Goal: Information Seeking & Learning: Find specific fact

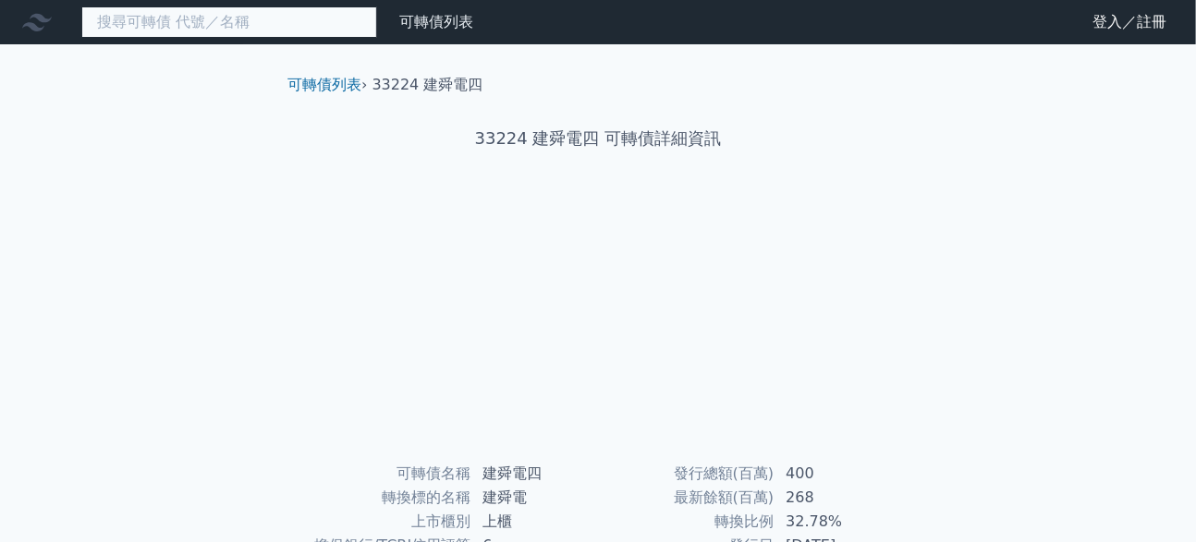
click at [238, 27] on input at bounding box center [229, 21] width 296 height 31
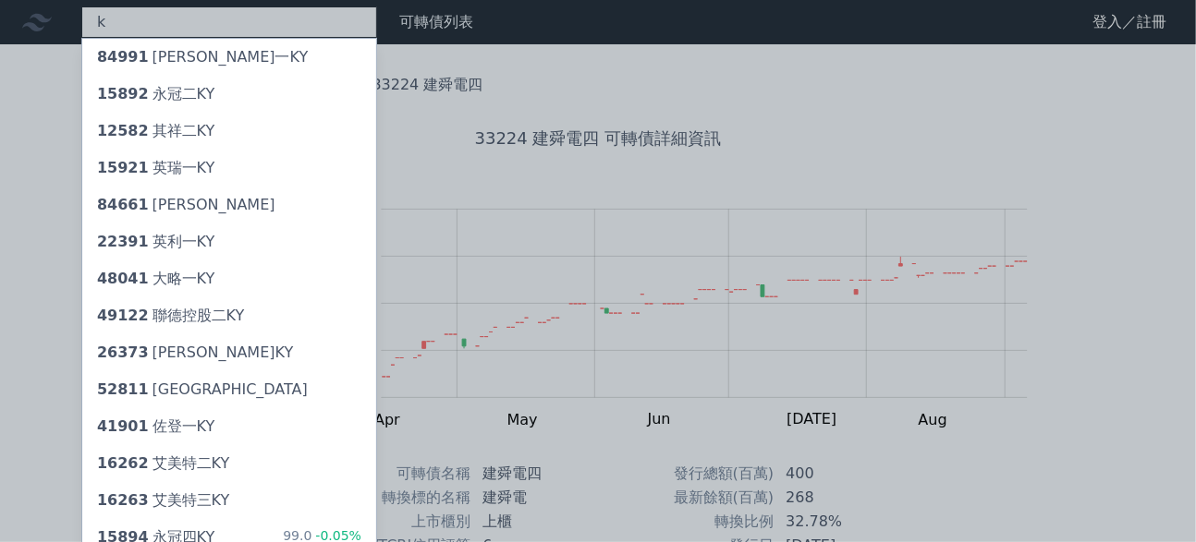
type input "k"
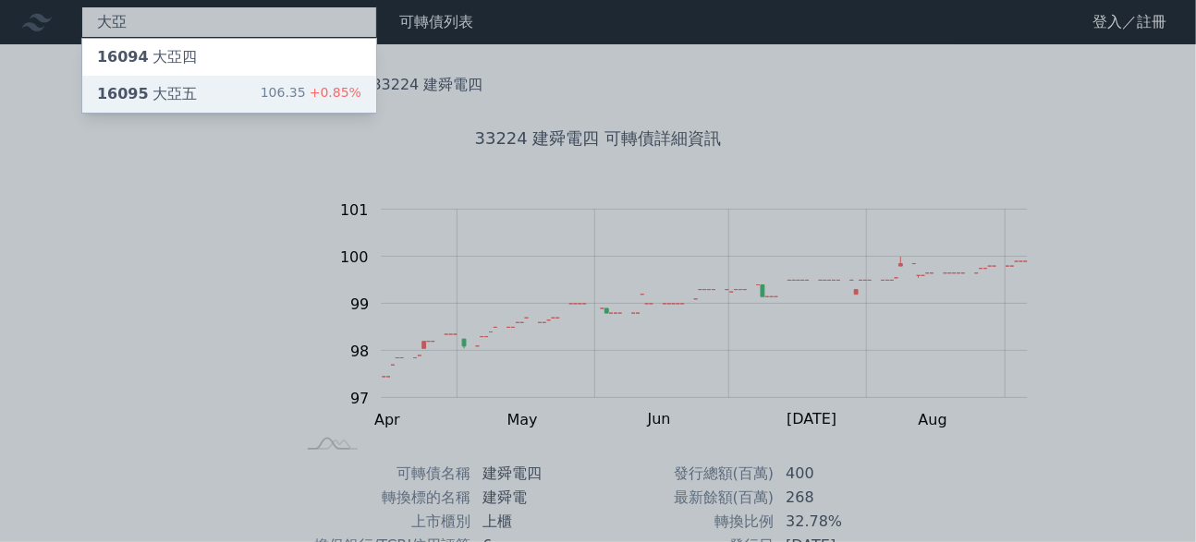
type input "大亞"
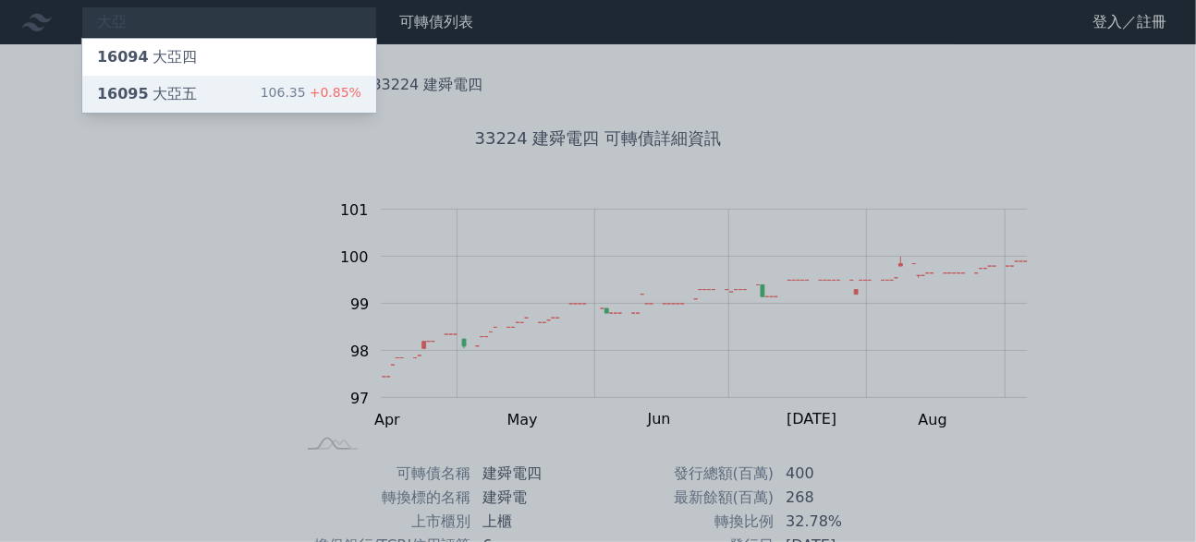
click at [197, 105] on div "16095 大亞五" at bounding box center [147, 94] width 100 height 22
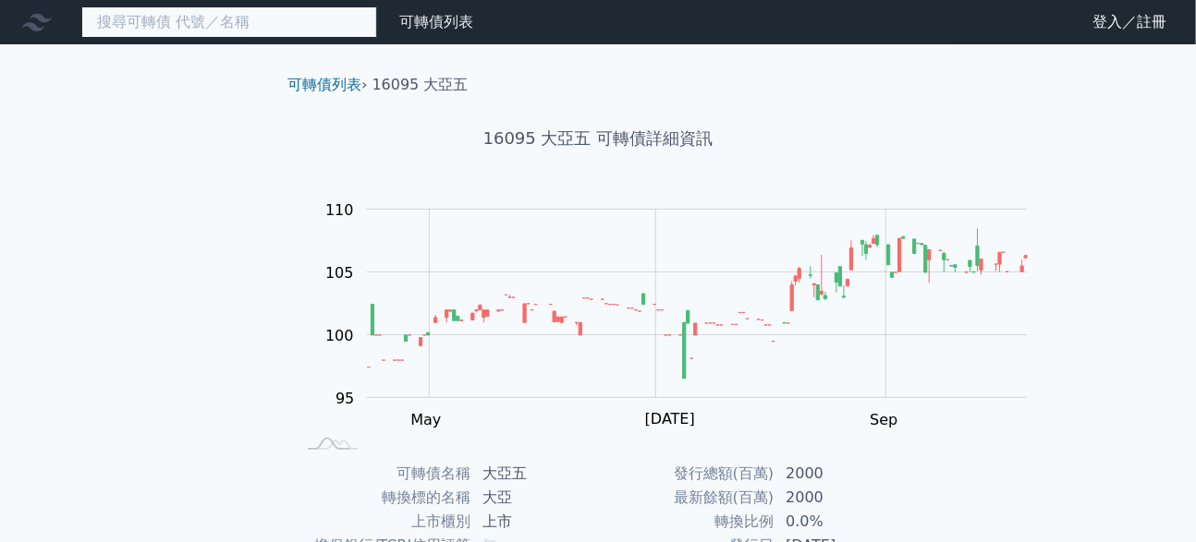
click at [190, 34] on input at bounding box center [229, 21] width 296 height 31
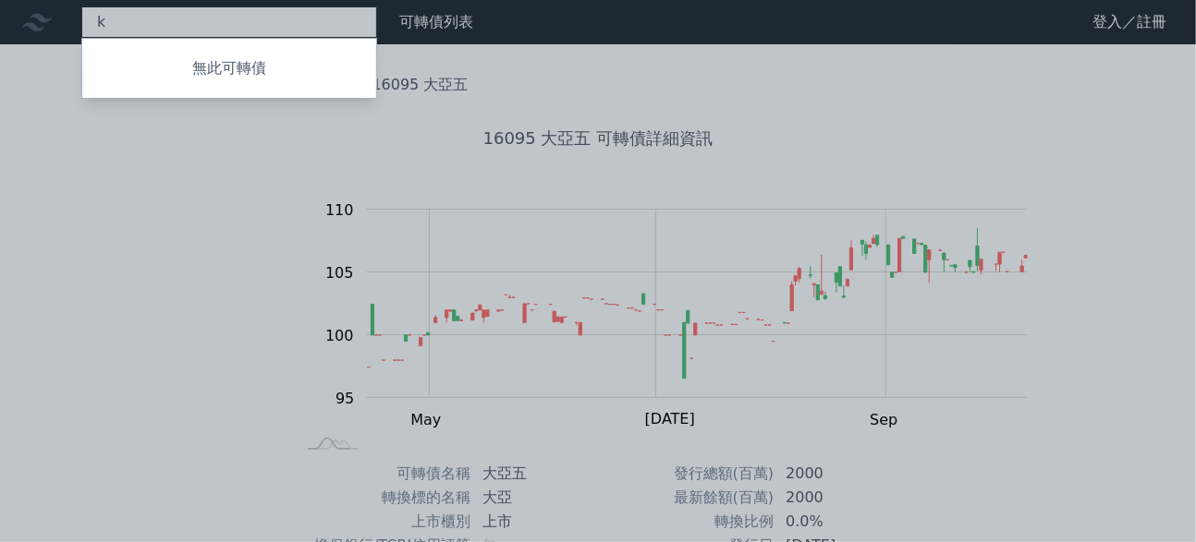
type input "k"
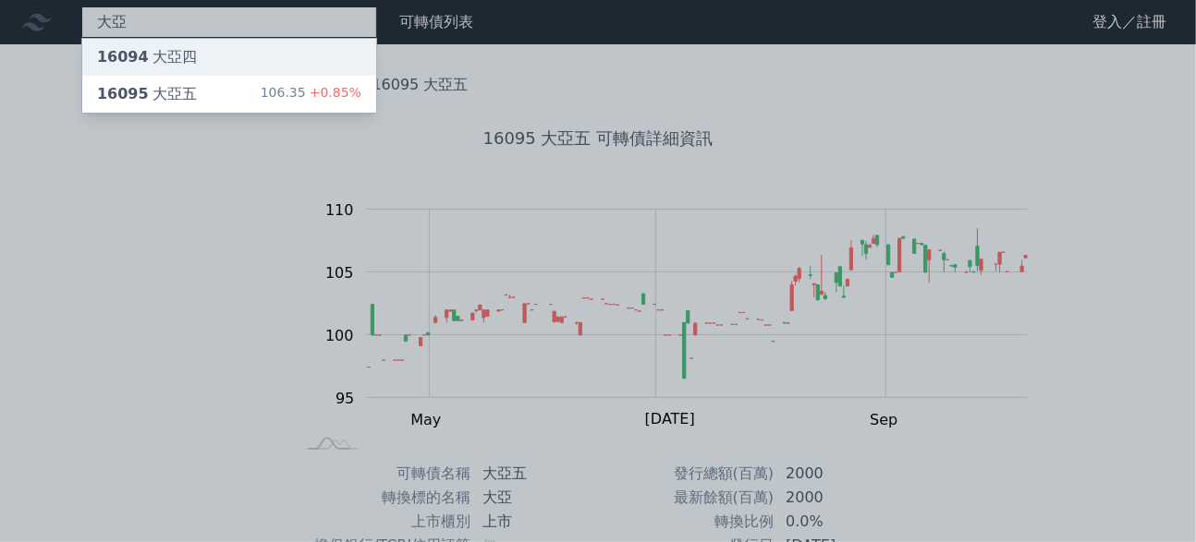
type input "大亞"
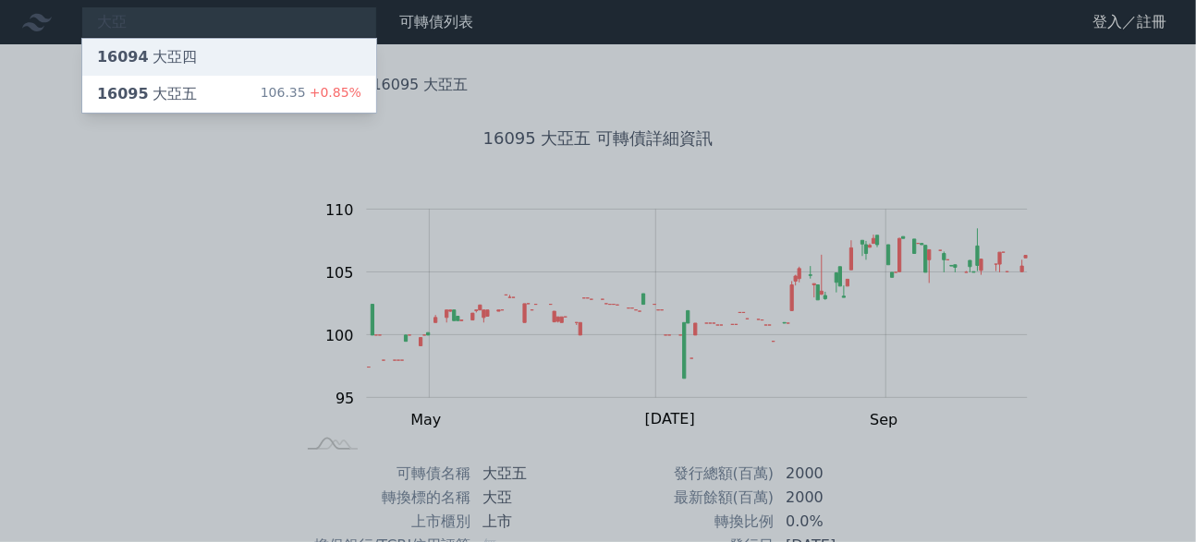
click at [298, 57] on div "16094 大亞四" at bounding box center [229, 57] width 294 height 37
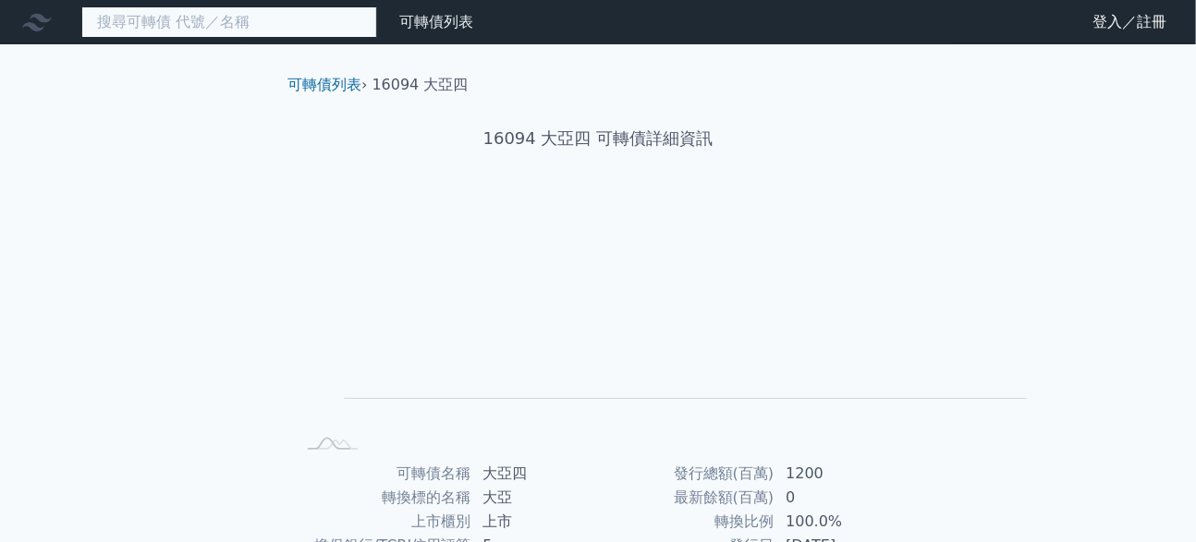
click at [177, 22] on input at bounding box center [229, 21] width 296 height 31
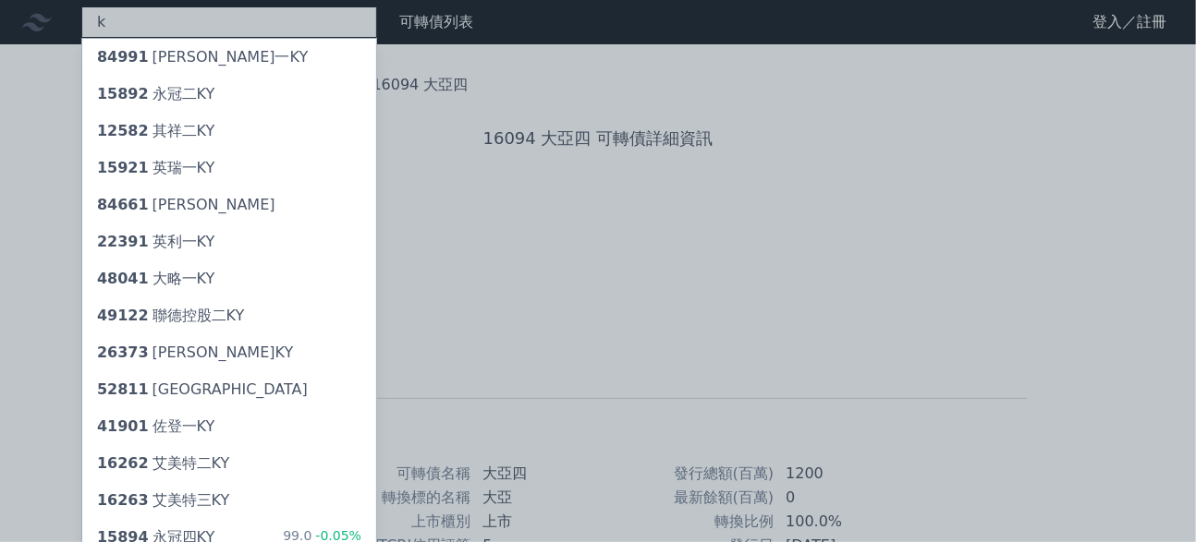
type input "k"
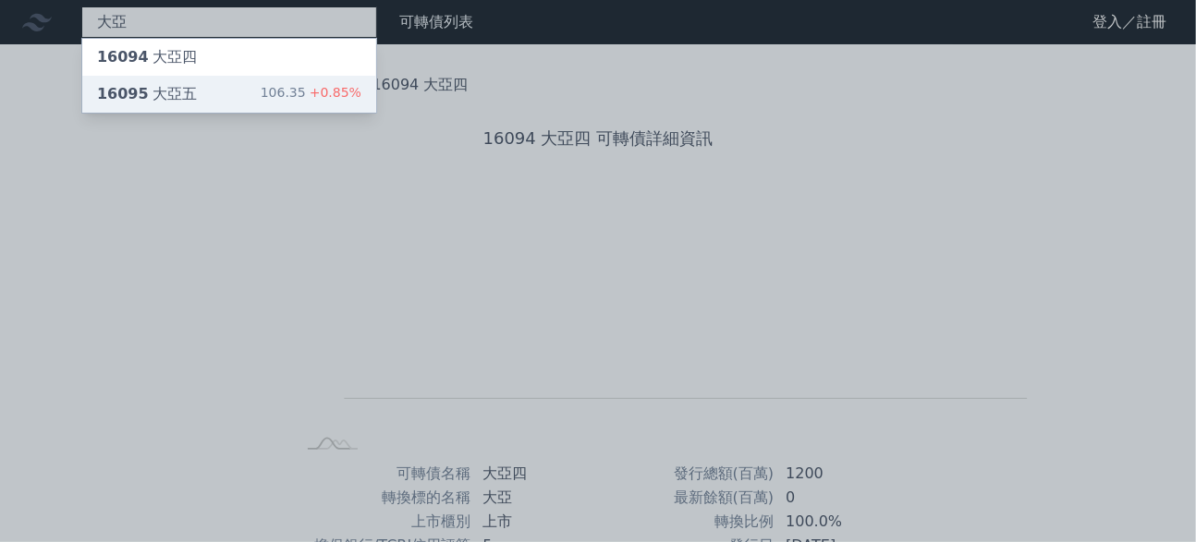
type input "大亞"
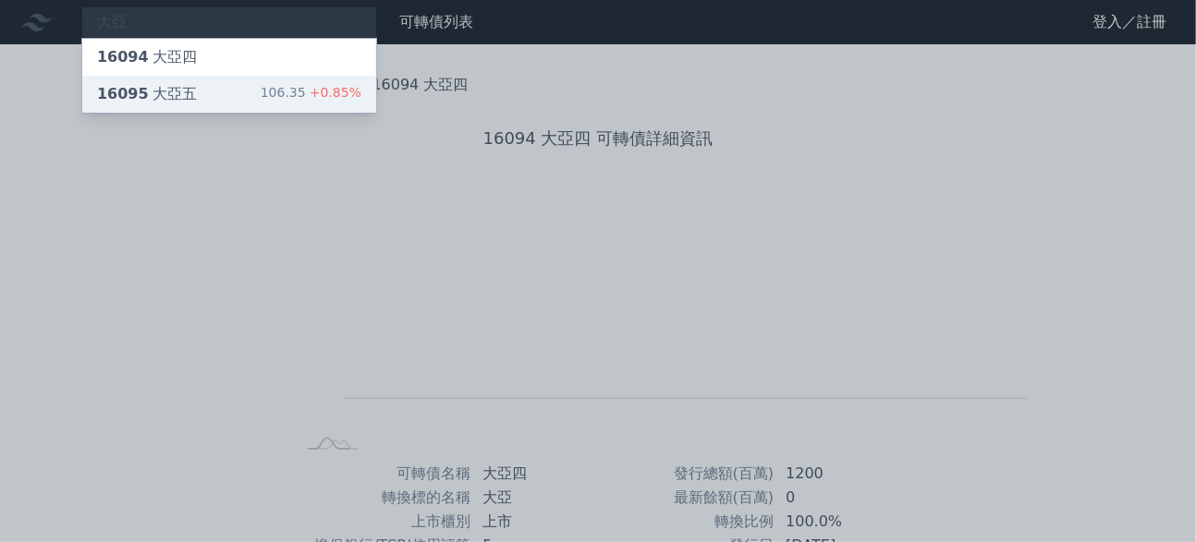
click at [149, 103] on span "16095" at bounding box center [123, 94] width 52 height 18
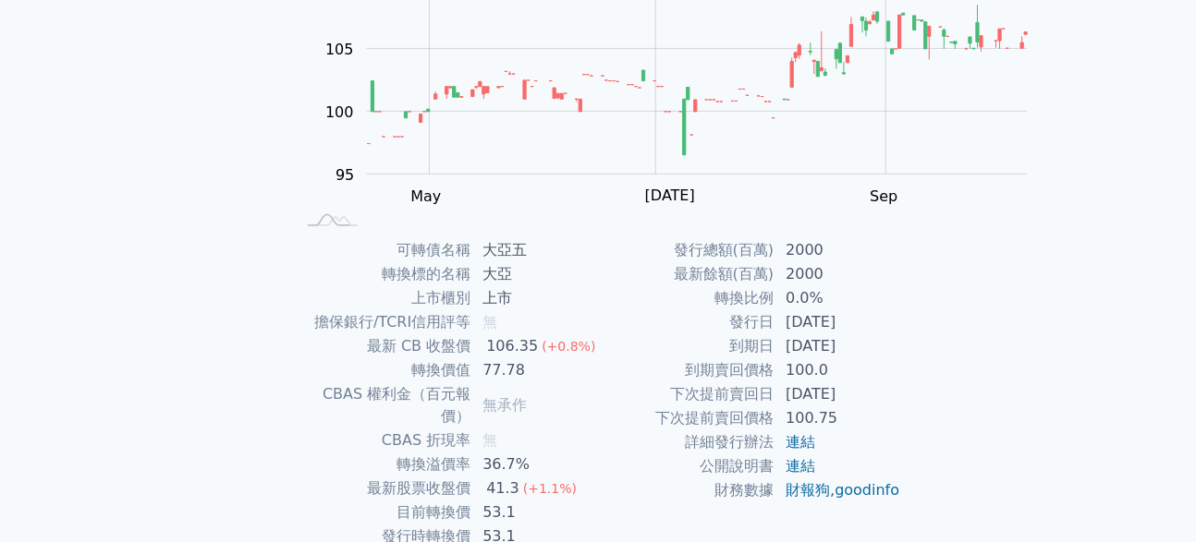
scroll to position [462, 0]
